Goal: Information Seeking & Learning: Stay updated

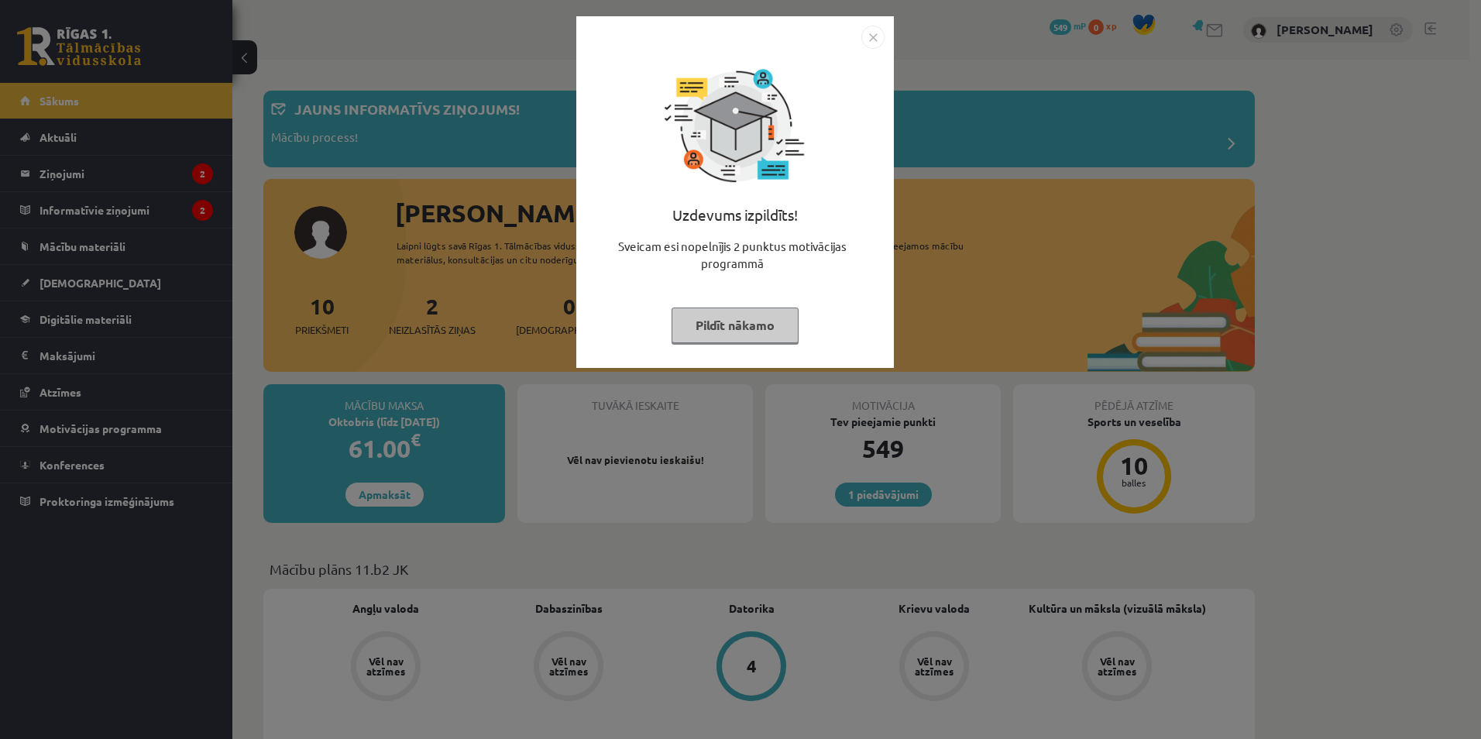
click at [878, 41] on img "Close" at bounding box center [872, 37] width 23 height 23
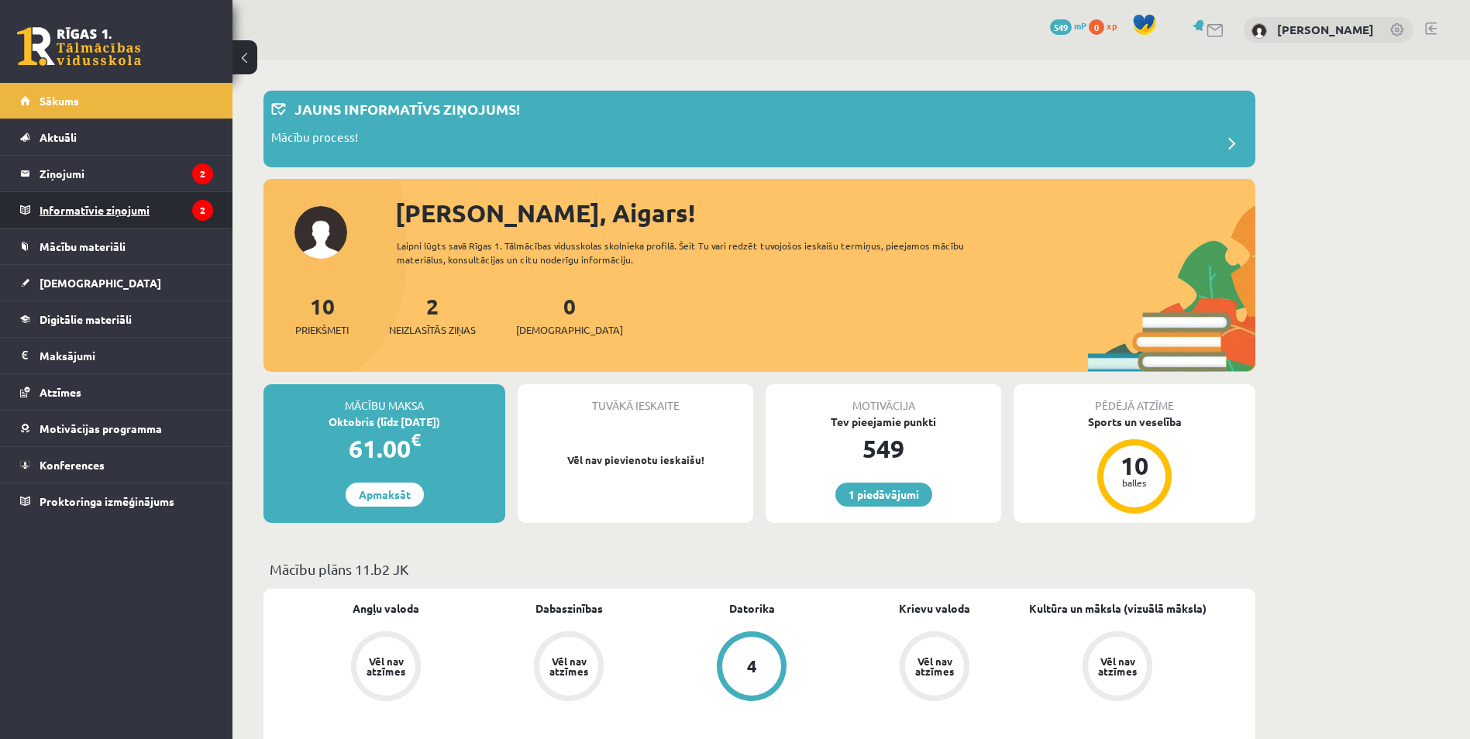
click at [160, 210] on legend "Informatīvie ziņojumi 2" at bounding box center [127, 210] width 174 height 36
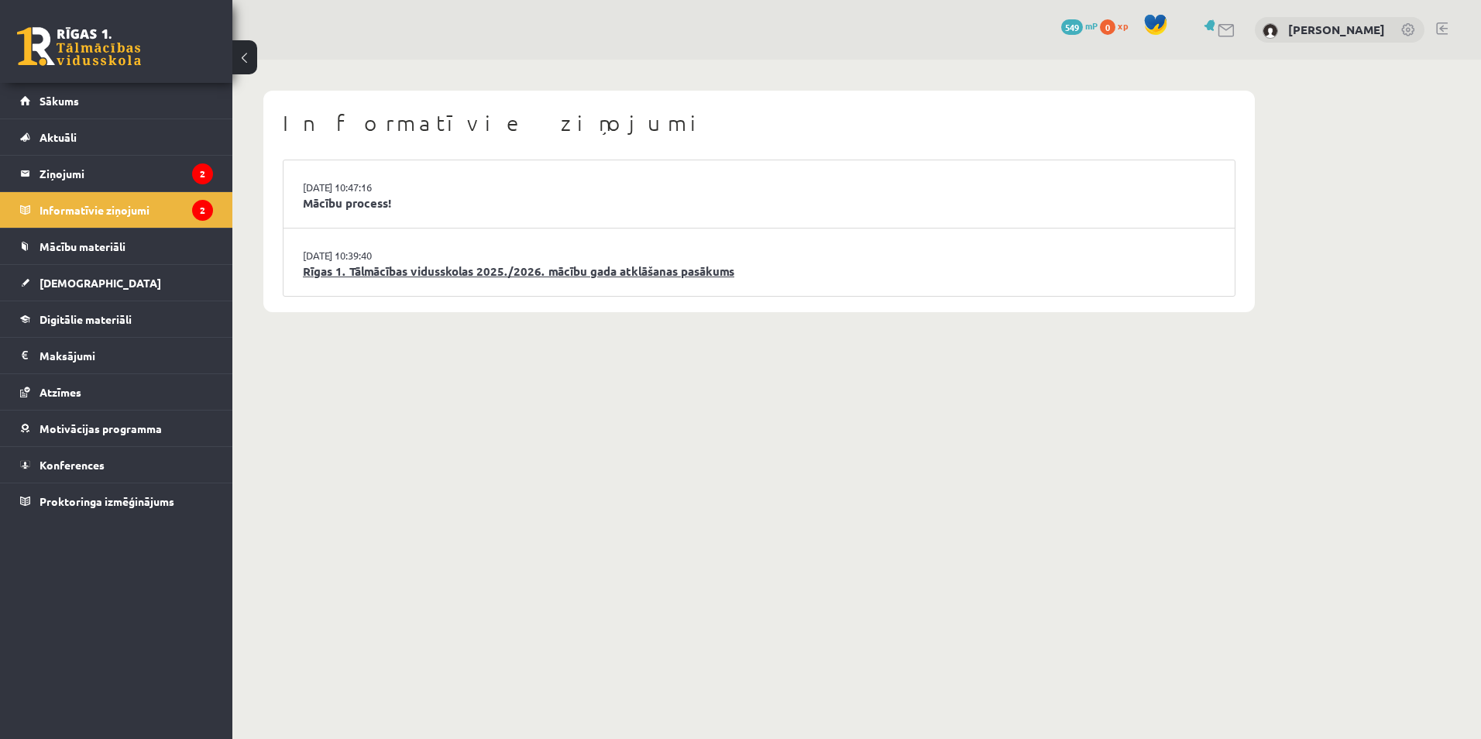
click at [910, 273] on link "Rīgas 1. Tālmācības vidusskolas 2025./2026. mācību gada atklāšanas pasākums" at bounding box center [759, 272] width 913 height 18
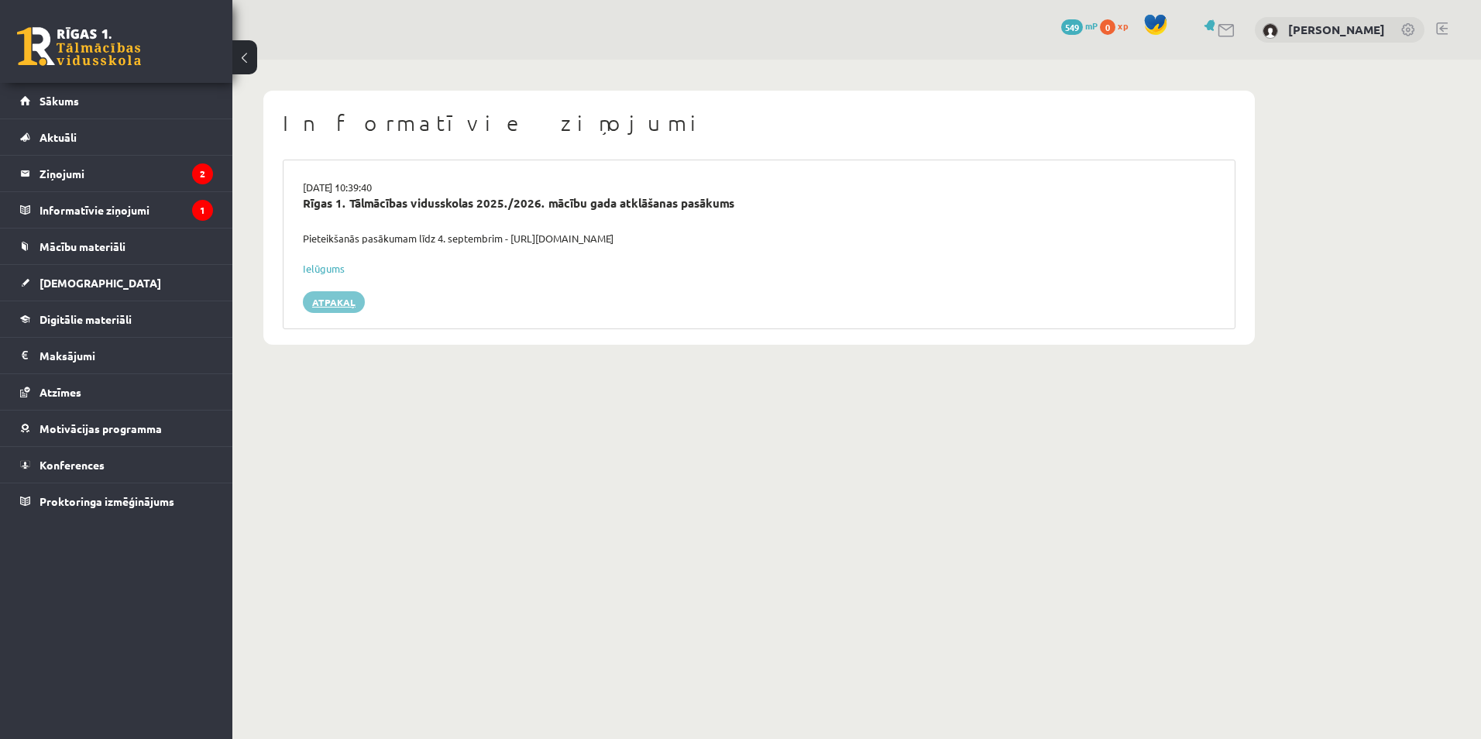
click at [328, 301] on link "Atpakaļ" at bounding box center [334, 302] width 62 height 22
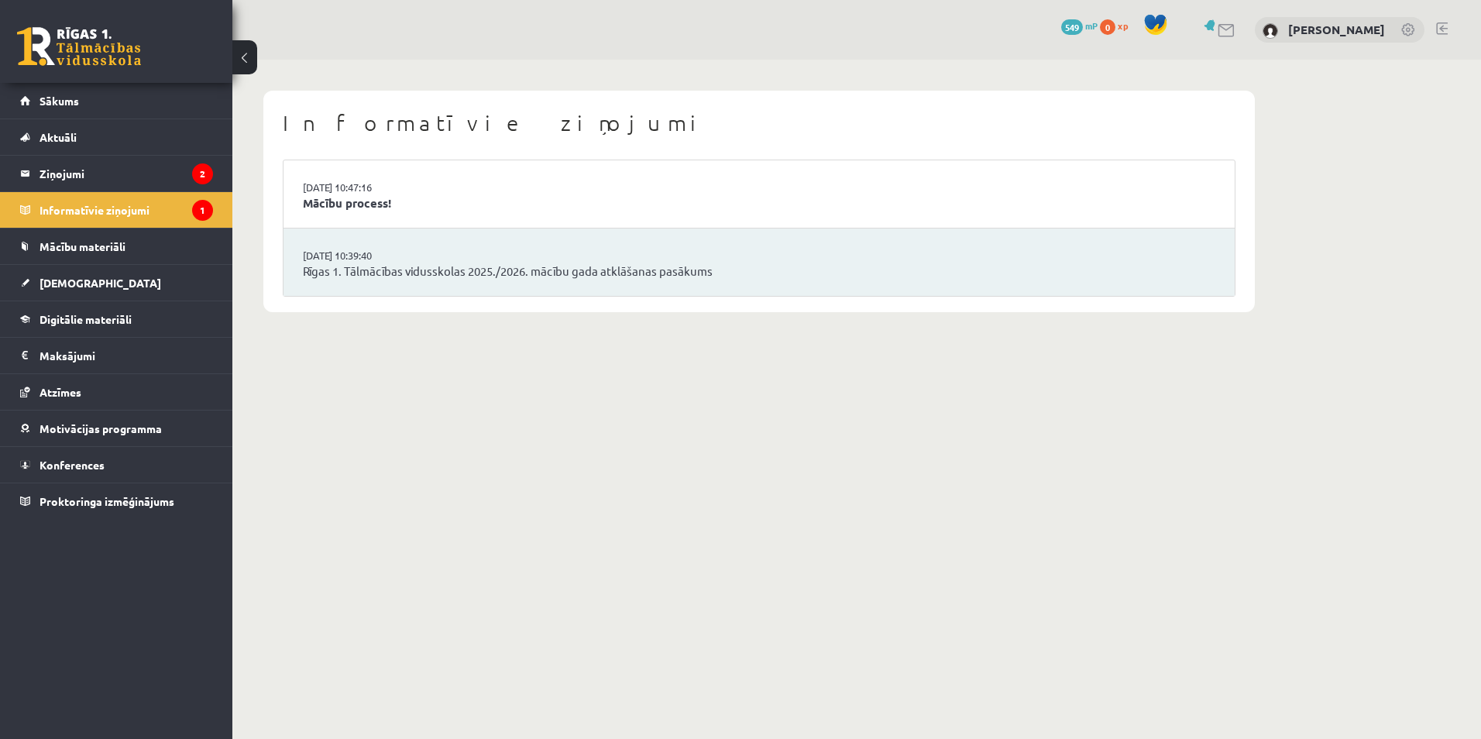
click at [552, 183] on li "27.08.2025 10:47:16 Mācību process!" at bounding box center [759, 194] width 951 height 68
click at [437, 214] on li "27.08.2025 10:47:16 Mācību process!" at bounding box center [759, 194] width 951 height 68
click at [380, 201] on link "Mācību process!" at bounding box center [759, 203] width 913 height 18
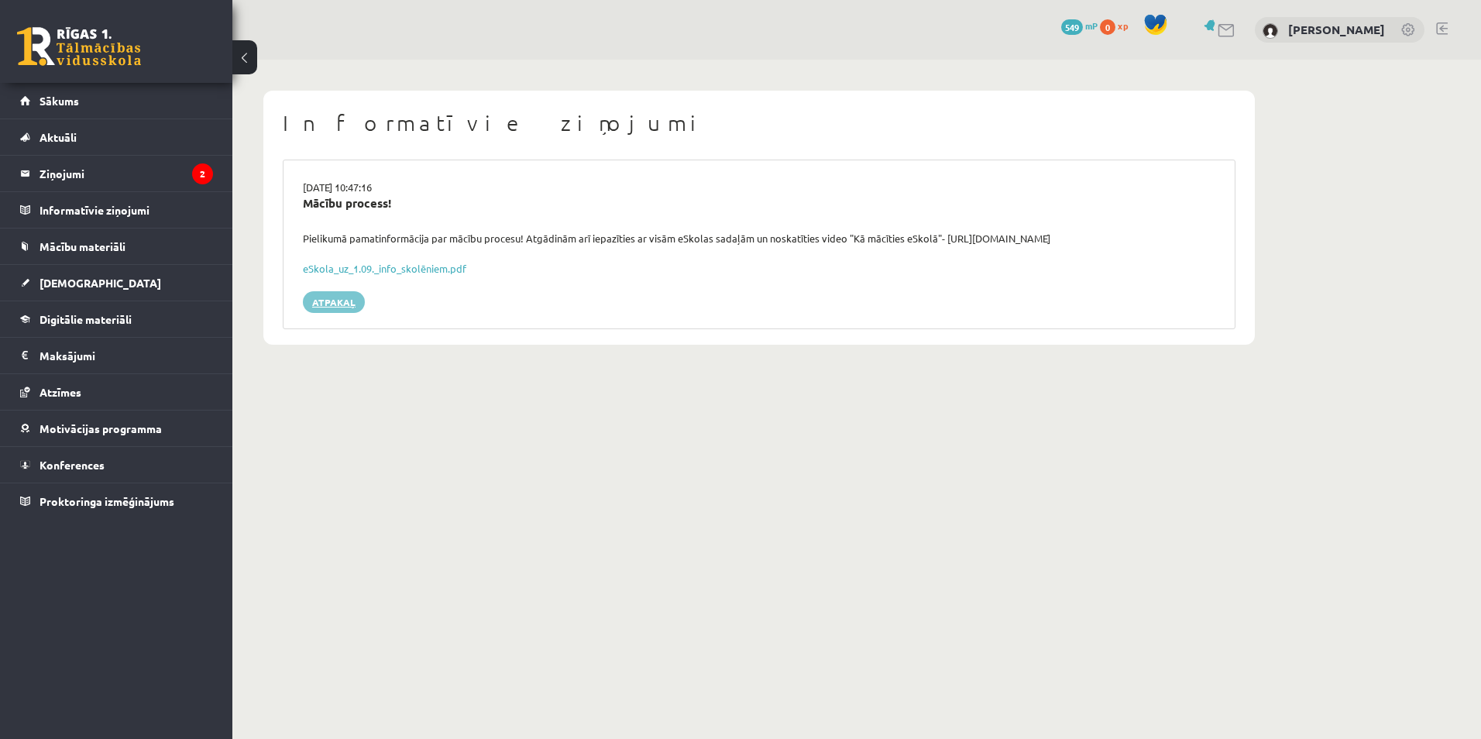
click at [342, 303] on link "Atpakaļ" at bounding box center [334, 302] width 62 height 22
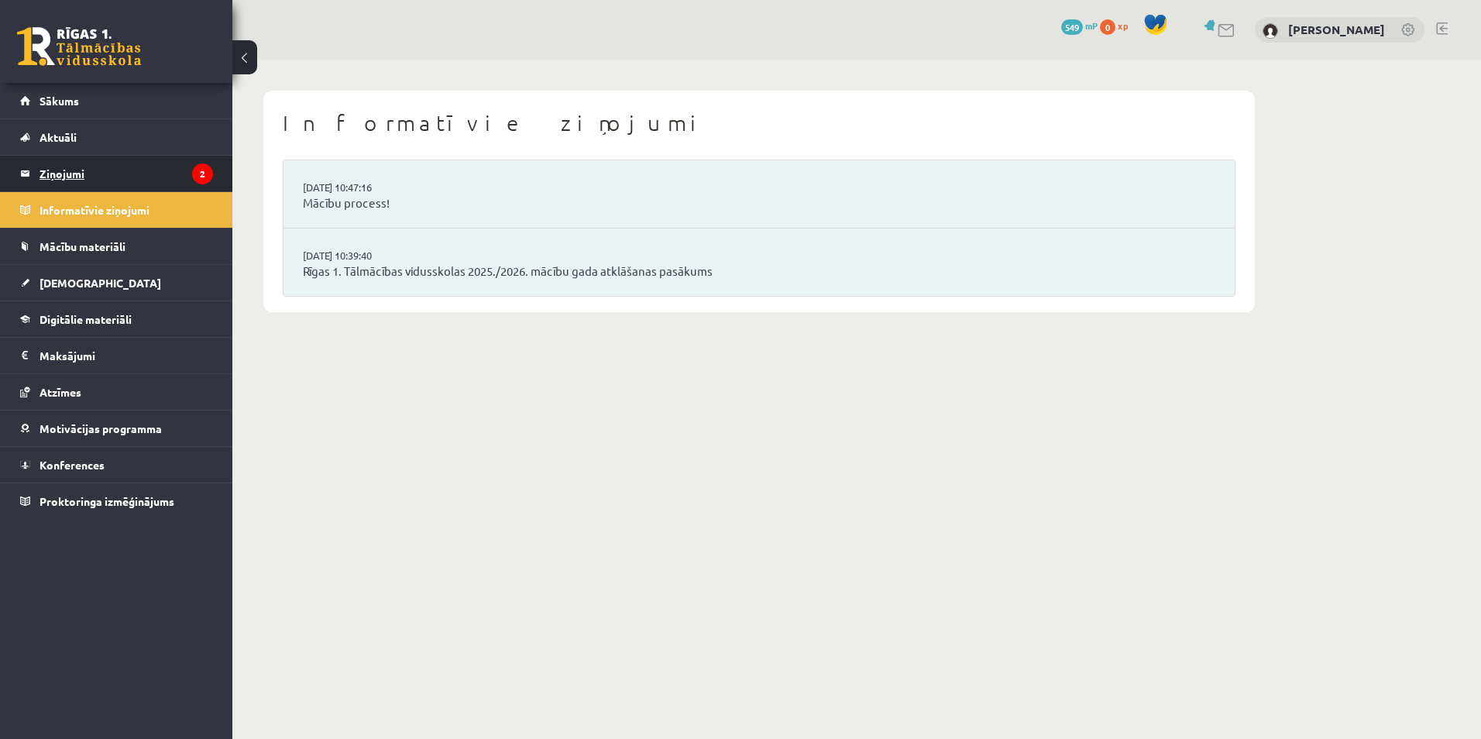
click at [143, 177] on legend "Ziņojumi 2" at bounding box center [127, 174] width 174 height 36
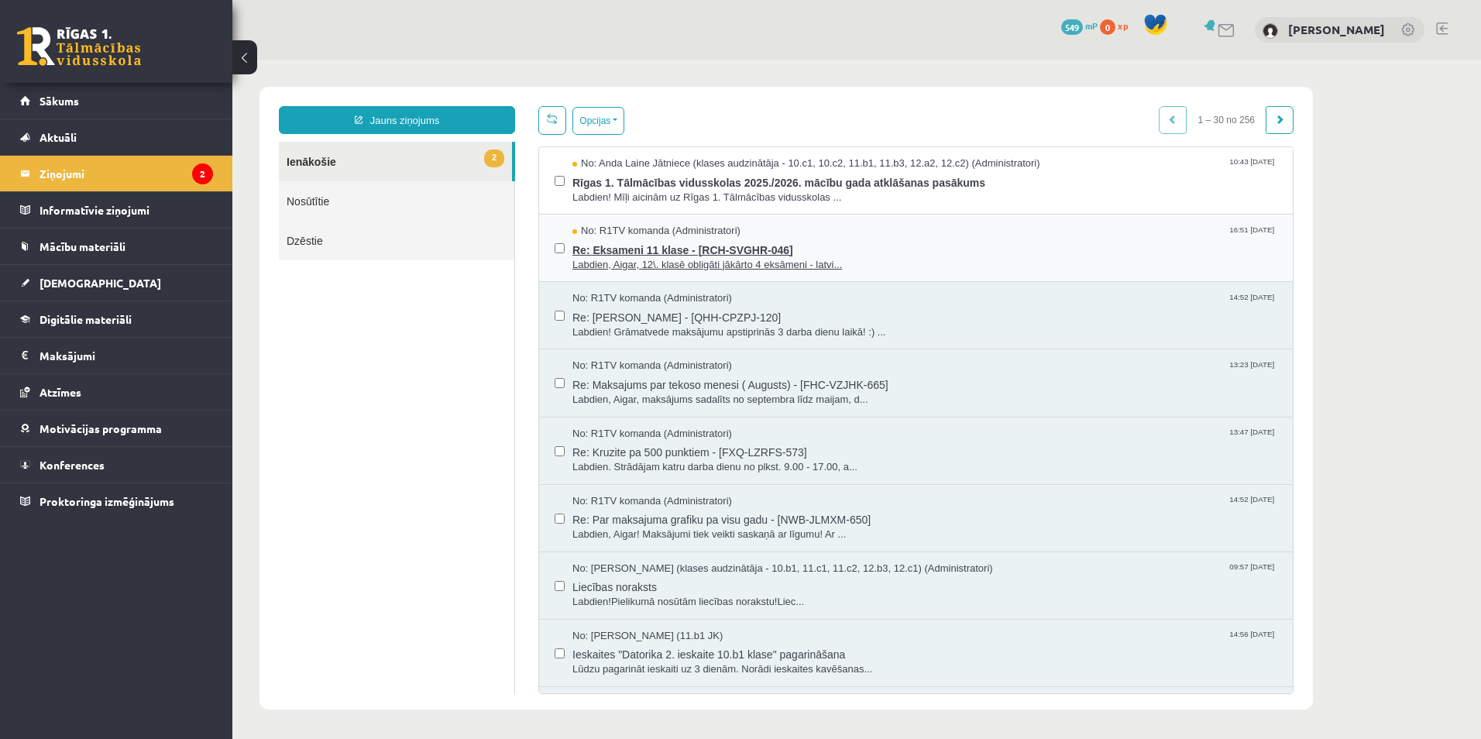
click at [934, 247] on span "Re: Eksameni 11 klase - [RCH-SVGHR-046]" at bounding box center [925, 248] width 705 height 19
click at [879, 229] on div "No: R1TV komanda (Administratori) 16:51 22/08/2025" at bounding box center [925, 231] width 705 height 15
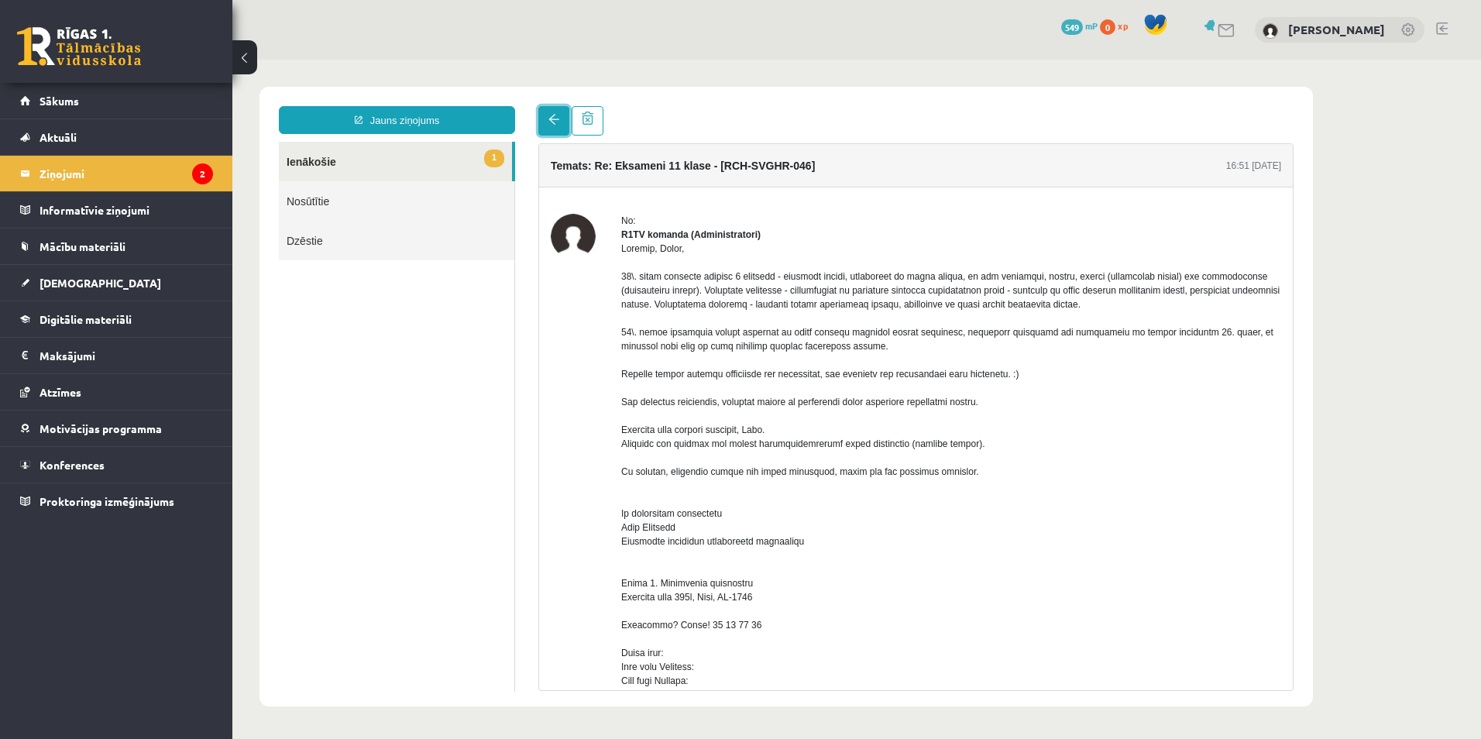
click at [549, 120] on span at bounding box center [553, 119] width 11 height 11
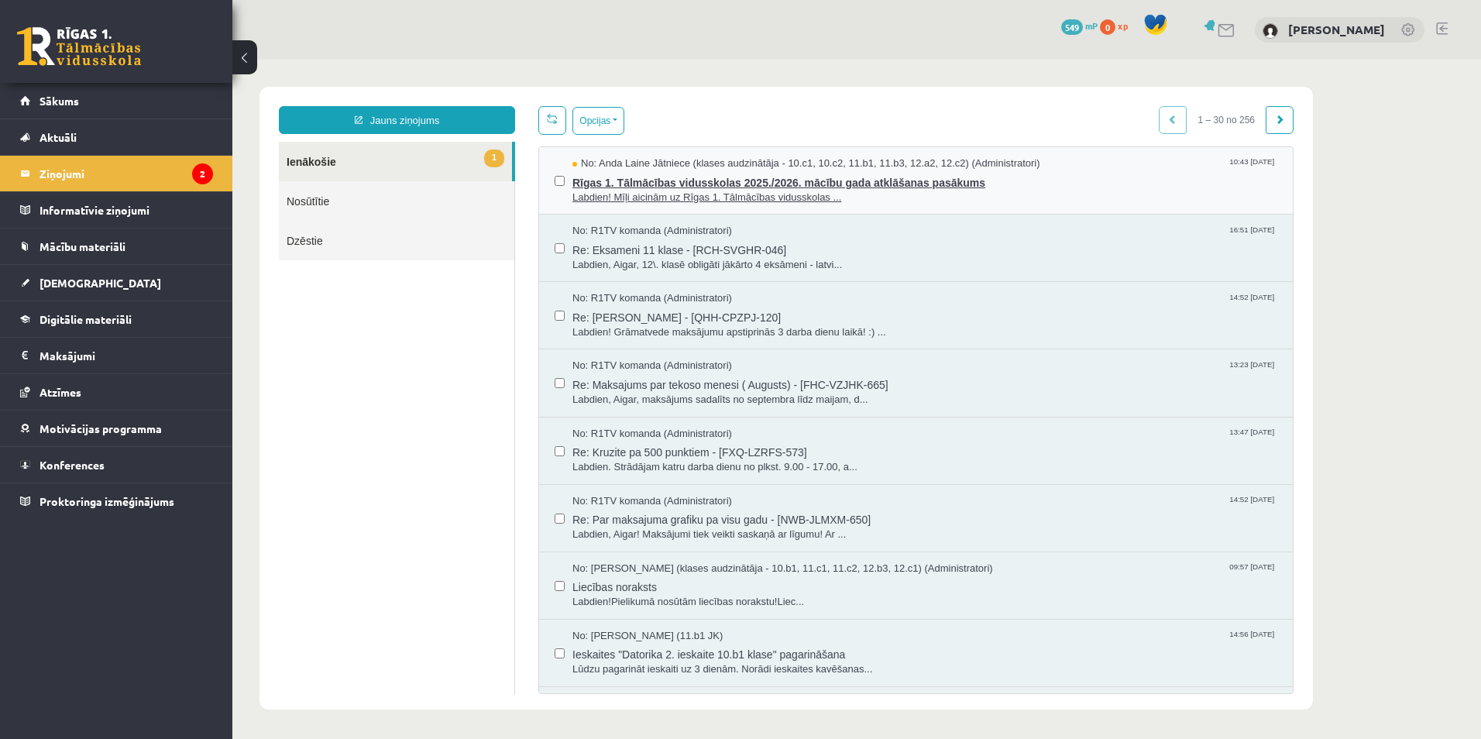
click at [1069, 167] on div "No: Anda Laine Jātniece (klases audzinātāja - 10.c1, 10.c2, 11.b1, 11.b3, 12.a2…" at bounding box center [925, 163] width 705 height 15
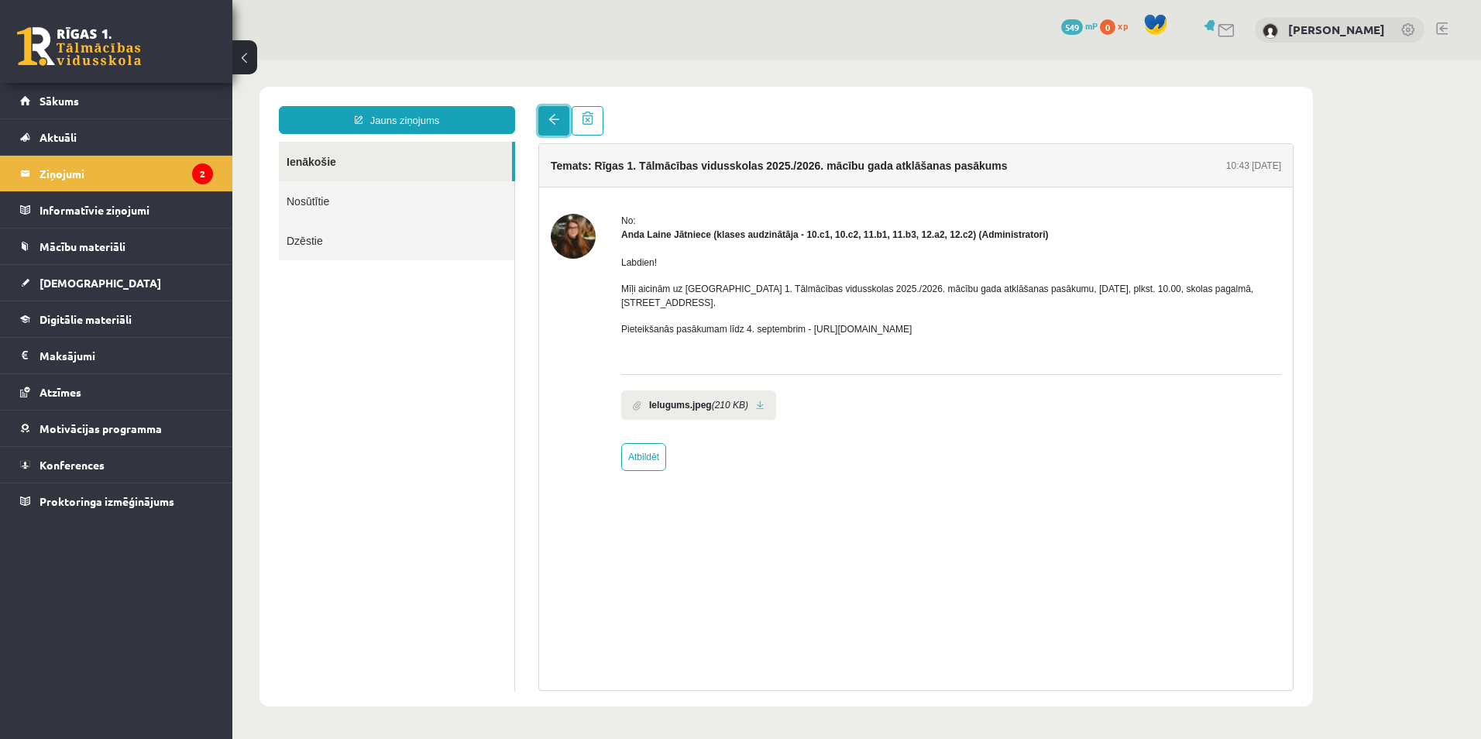
click at [550, 125] on span at bounding box center [553, 119] width 11 height 11
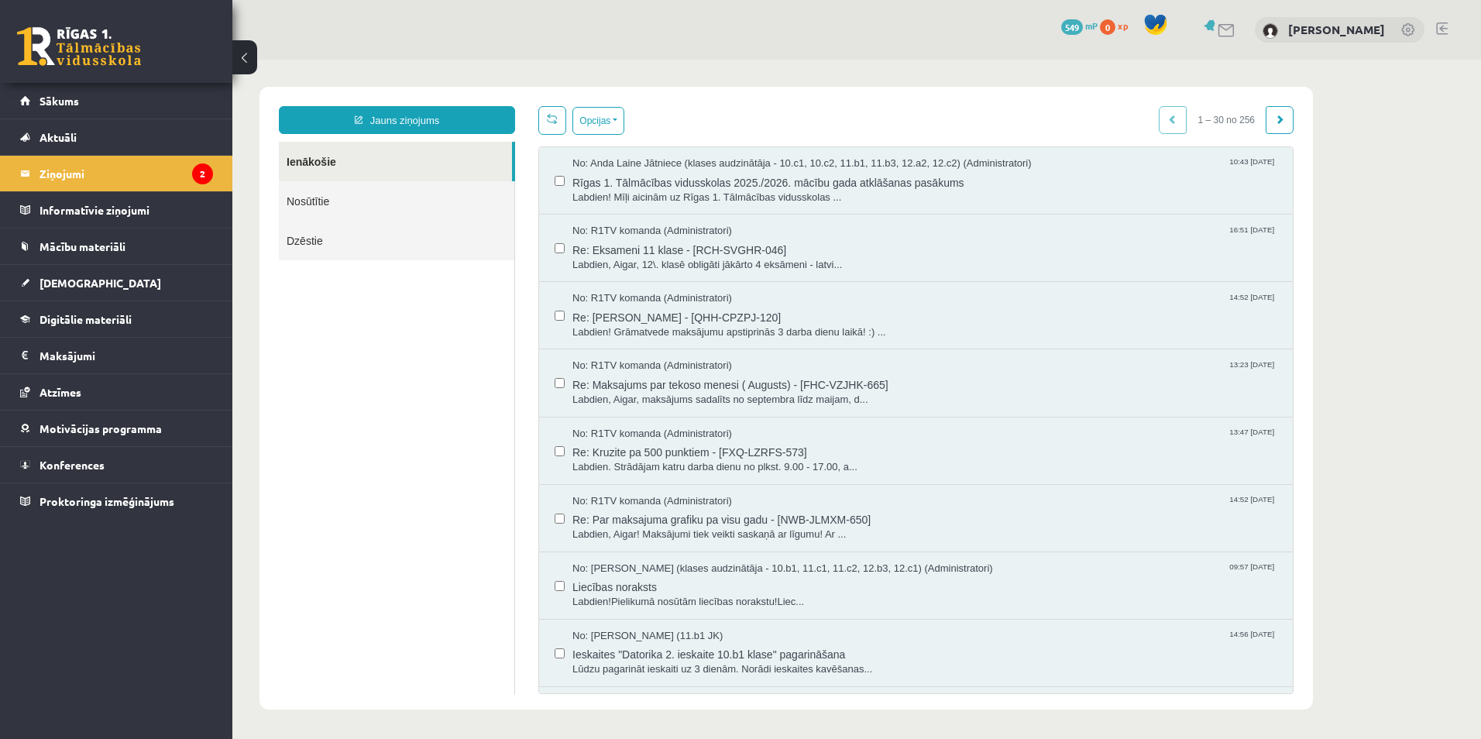
click at [74, 52] on link at bounding box center [79, 46] width 124 height 39
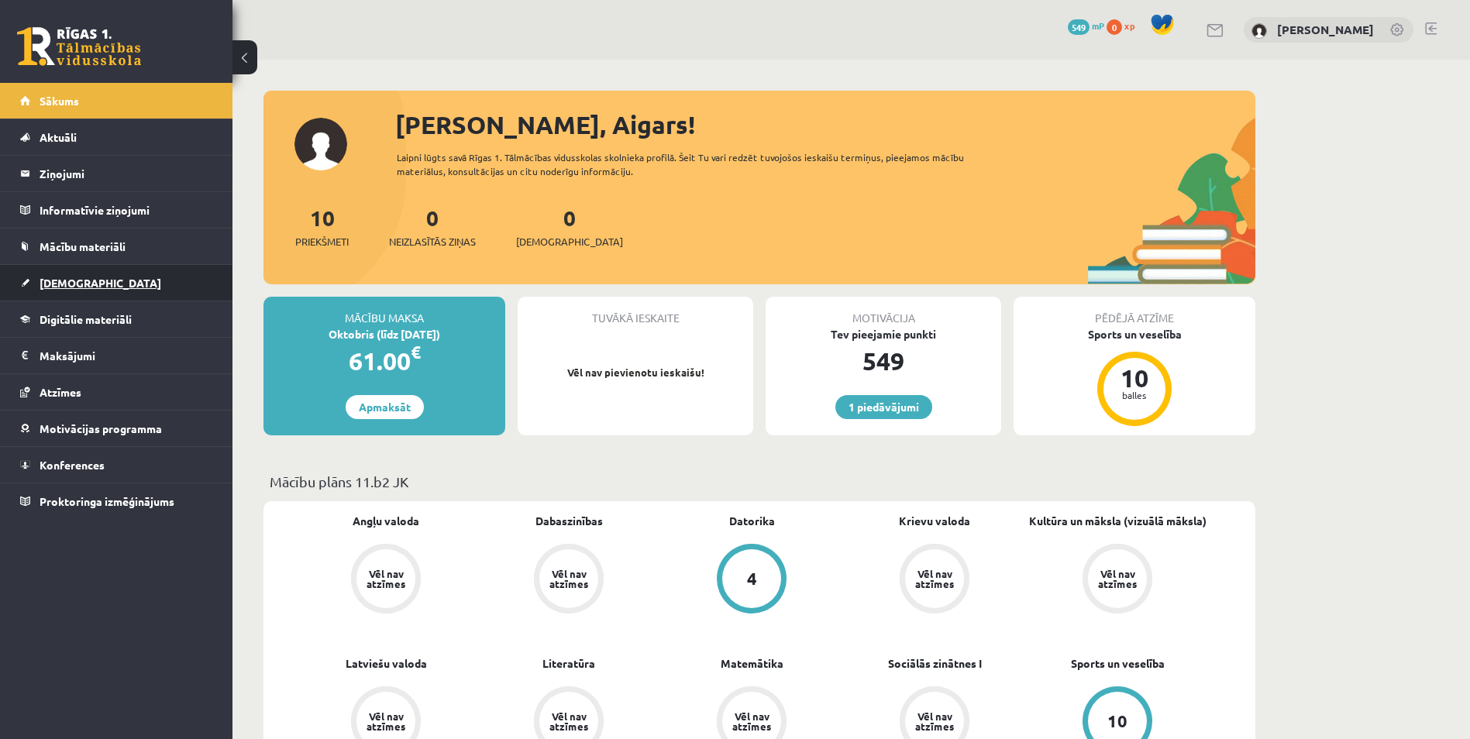
click at [108, 285] on link "[DEMOGRAPHIC_DATA]" at bounding box center [116, 283] width 193 height 36
